Goal: Find specific page/section: Find specific page/section

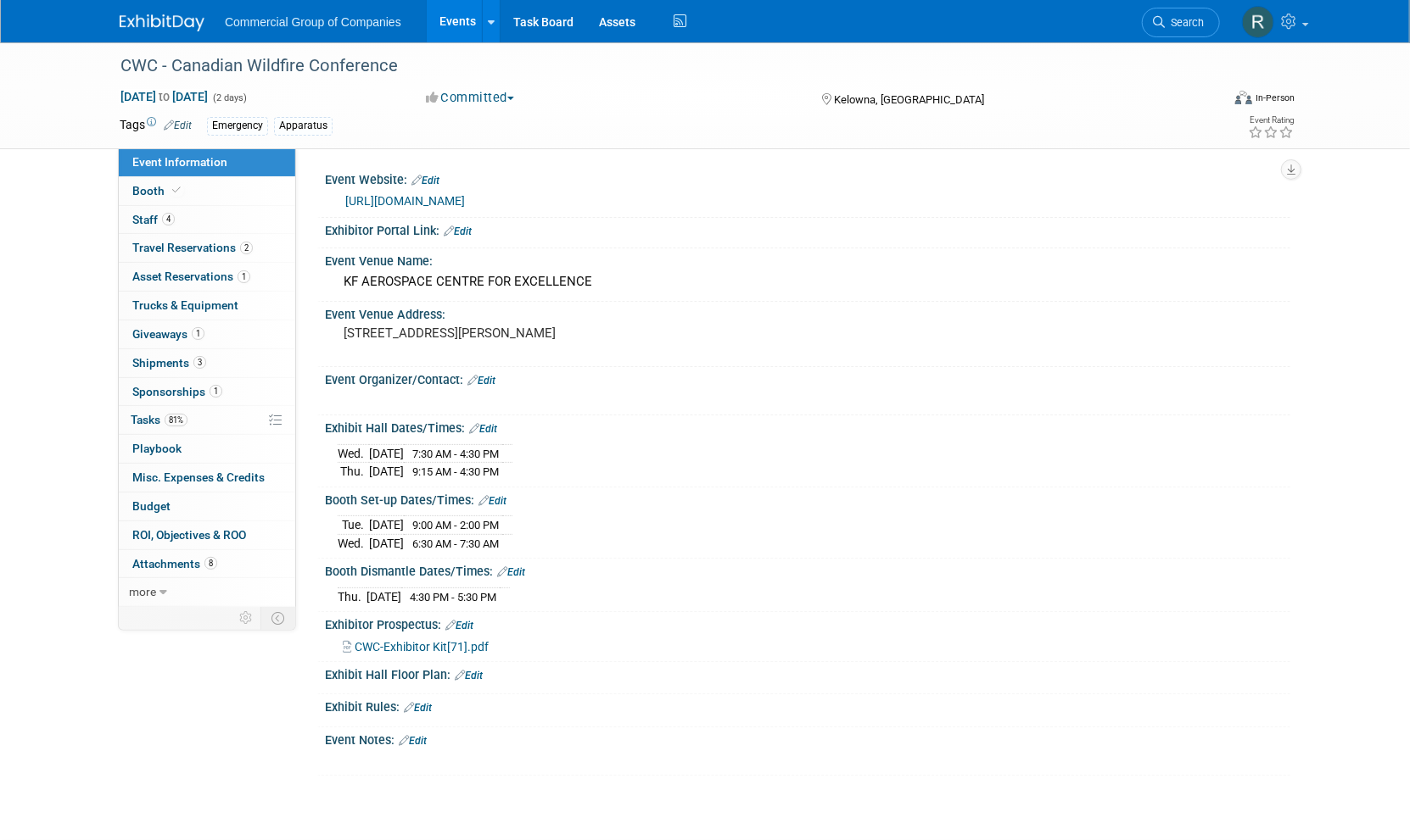
click at [460, 26] on link "Events" at bounding box center [458, 21] width 62 height 43
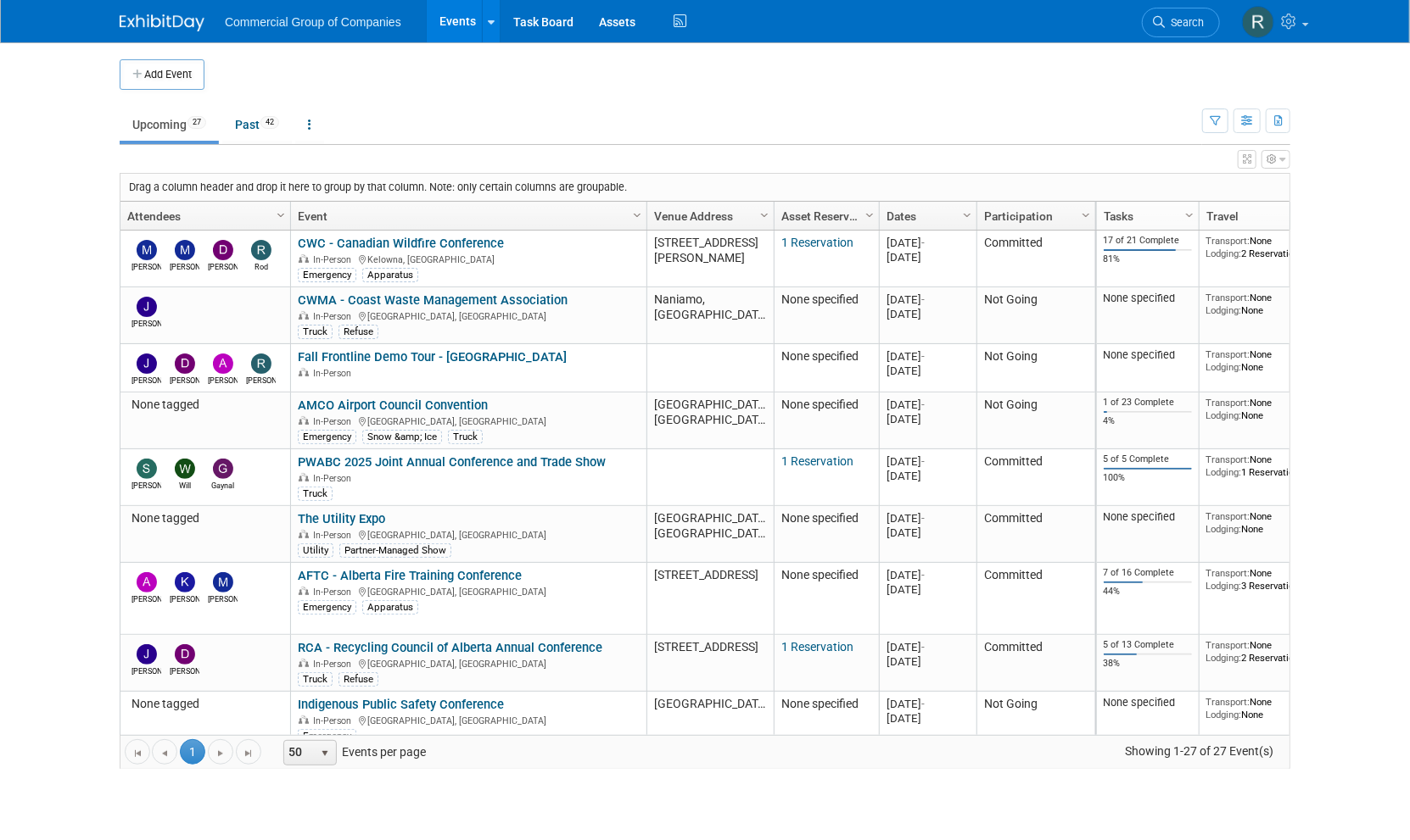
click at [69, 504] on body "Commercial Group of Companies Events Add Event Bulk Upload Events Shareable Eve…" at bounding box center [705, 420] width 1410 height 840
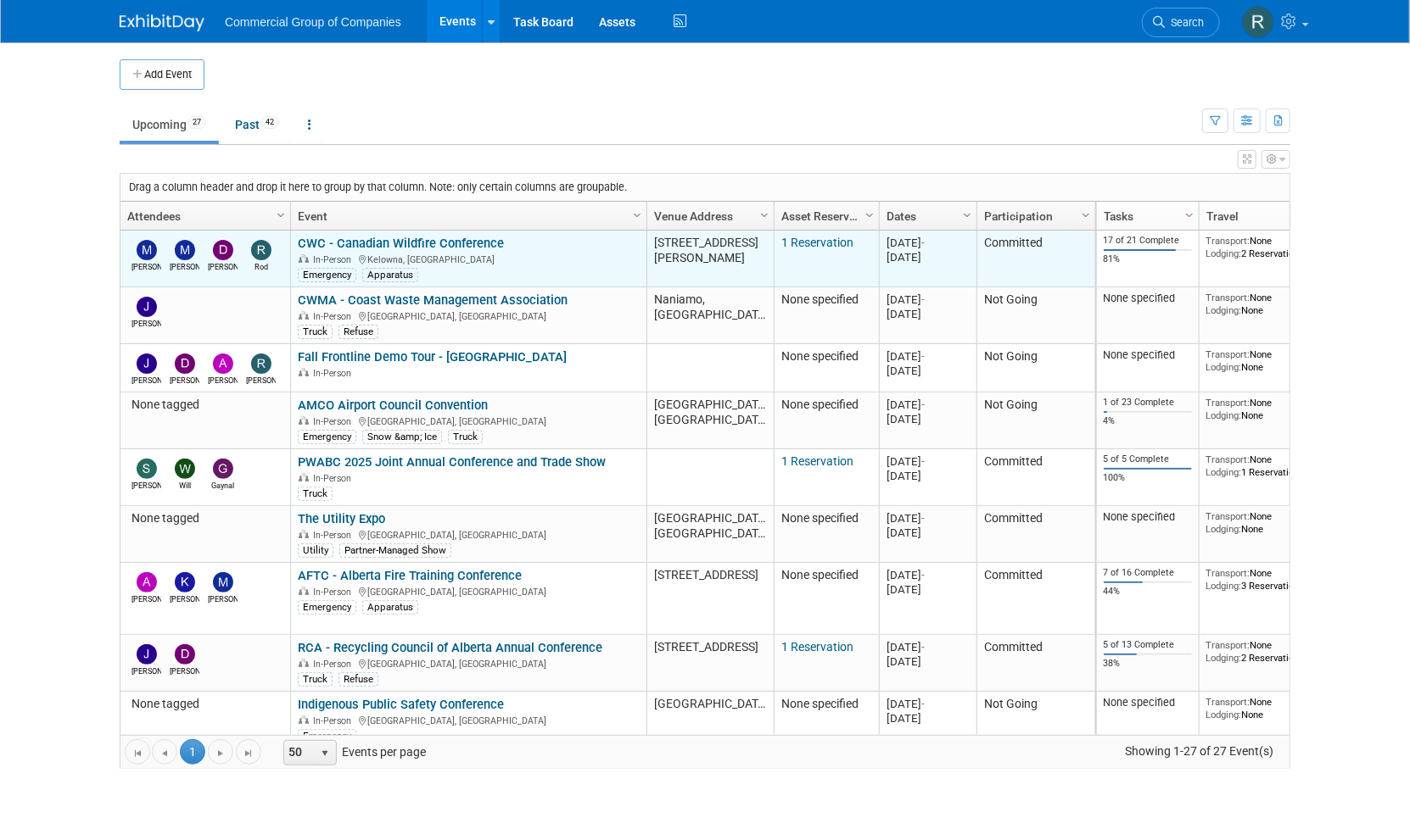
click at [464, 242] on link "CWC - Canadian Wildfire Conference" at bounding box center [401, 243] width 206 height 16
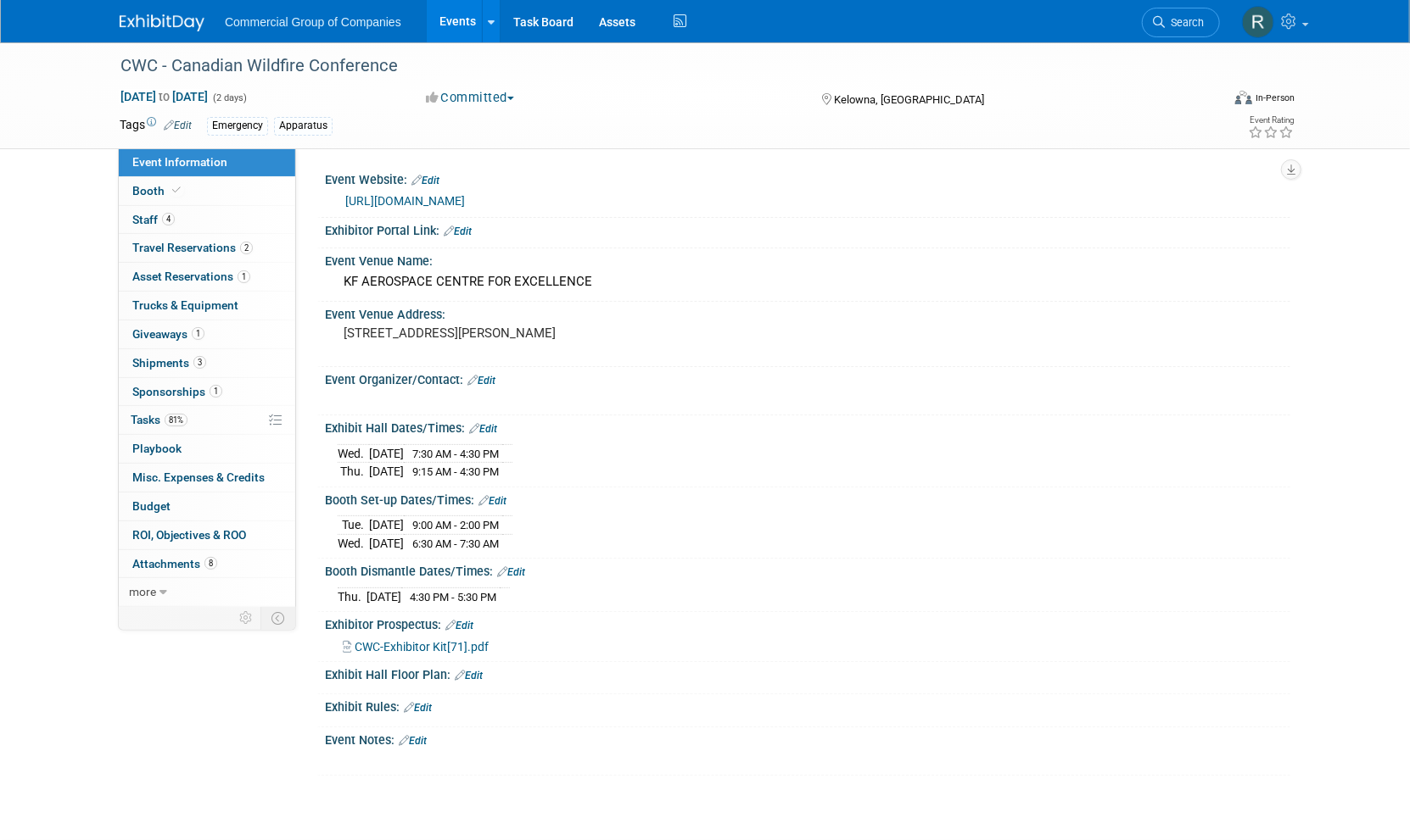
click at [806, 752] on div at bounding box center [722, 760] width 764 height 17
click at [979, 261] on div "Event Venue Name:" at bounding box center [808, 259] width 966 height 21
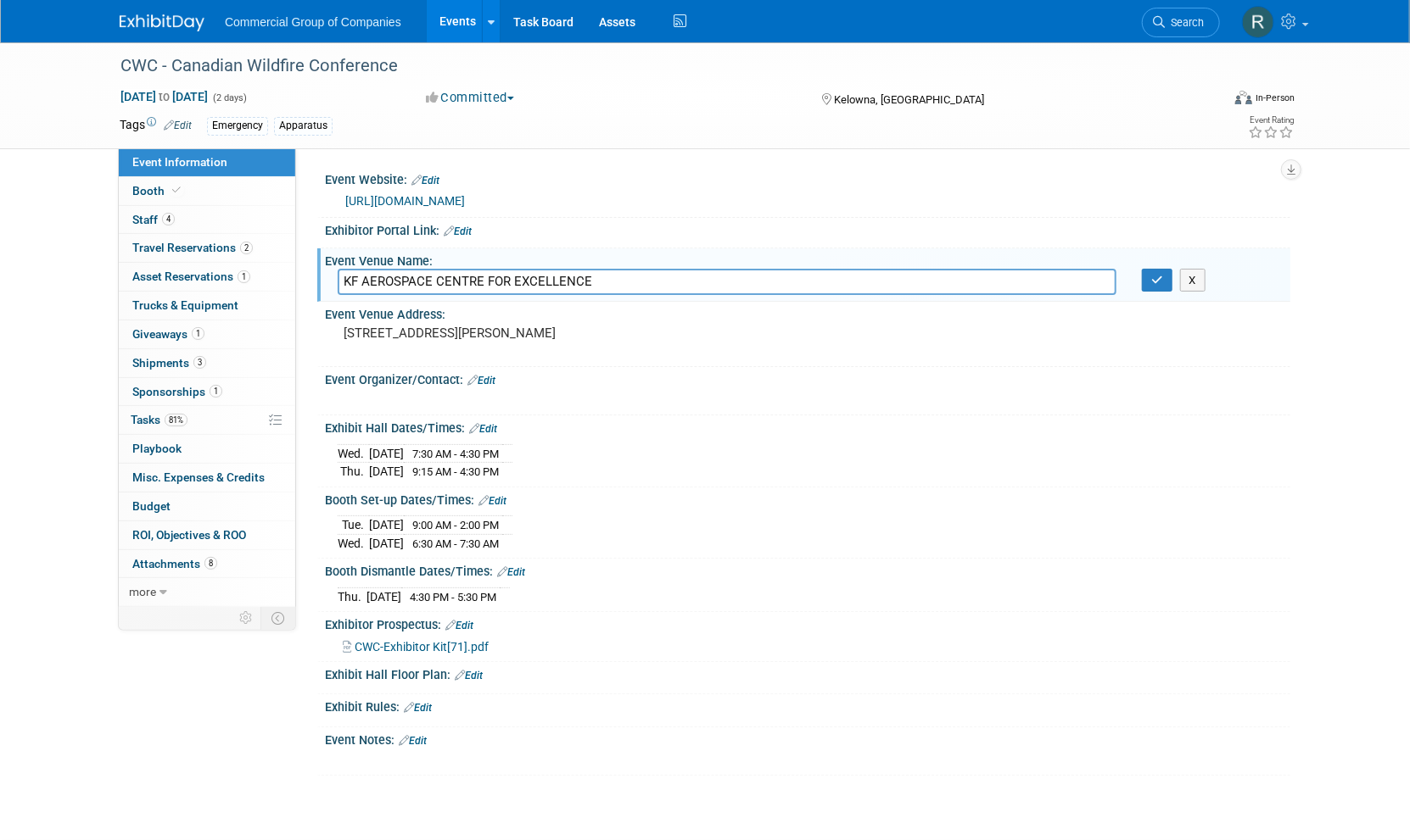
click at [1112, 91] on div "Virtual In-Person Hybrid <img src="https://www.exhibitday.com/Images/Format-Vir…" at bounding box center [1207, 101] width 201 height 25
click at [1108, 122] on div "Event Rating" at bounding box center [1207, 128] width 201 height 29
click at [1114, 168] on div "Event Website: Edit" at bounding box center [808, 178] width 966 height 22
